Goal: Connect with others: Connect with others

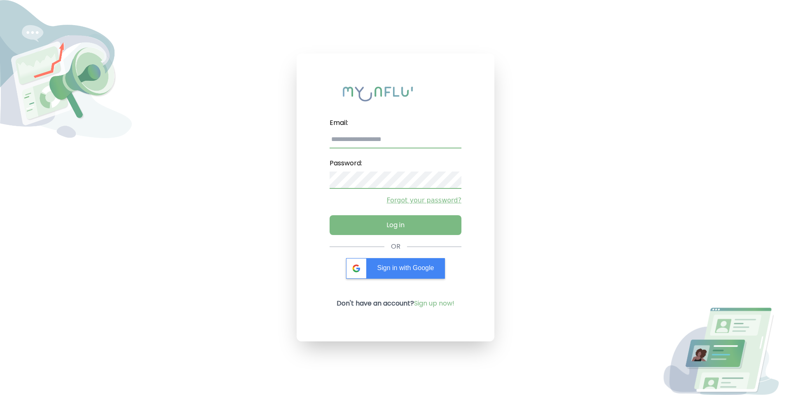
click at [365, 142] on input "email" at bounding box center [396, 139] width 132 height 17
click at [390, 265] on span "Sign in with Google" at bounding box center [406, 267] width 57 height 7
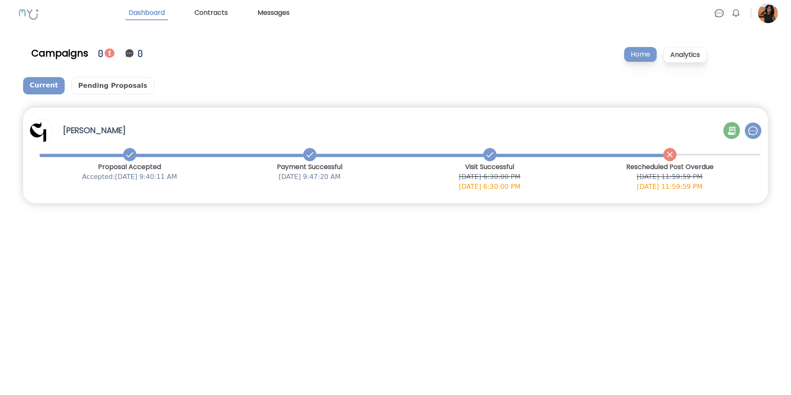
click at [721, 214] on div "Campaigns 0 0 Home Analytics Current Pending Proposals [PERSON_NAME] Proposal A…" at bounding box center [395, 123] width 791 height 195
click at [736, 131] on icon at bounding box center [732, 131] width 10 height 10
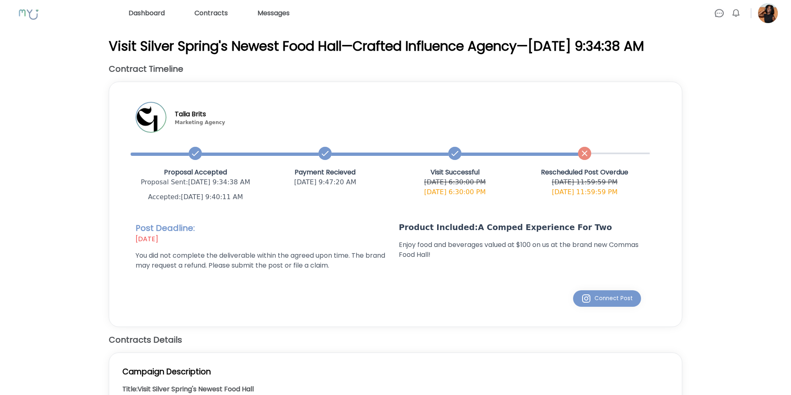
scroll to position [34, 0]
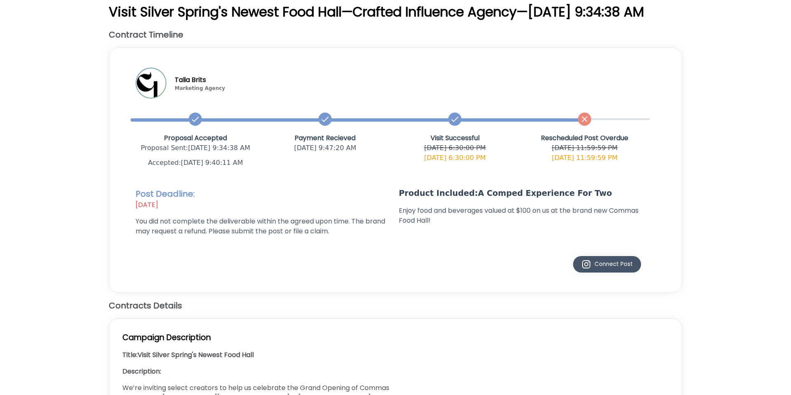
click at [599, 269] on div "Connect Post" at bounding box center [608, 264] width 52 height 10
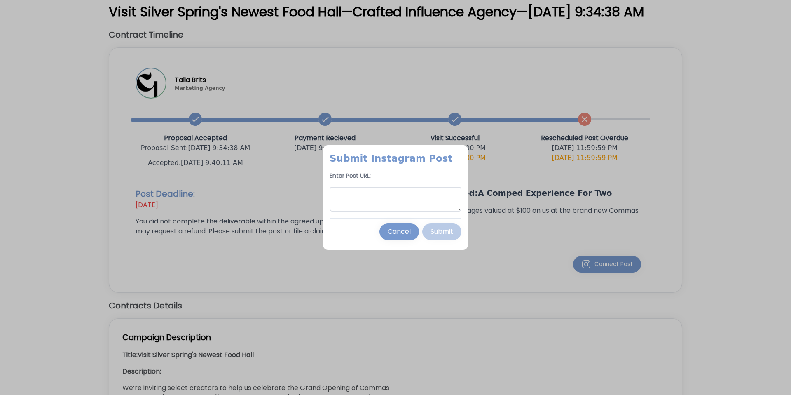
click at [393, 195] on textarea at bounding box center [396, 199] width 132 height 25
